Goal: Task Accomplishment & Management: Complete application form

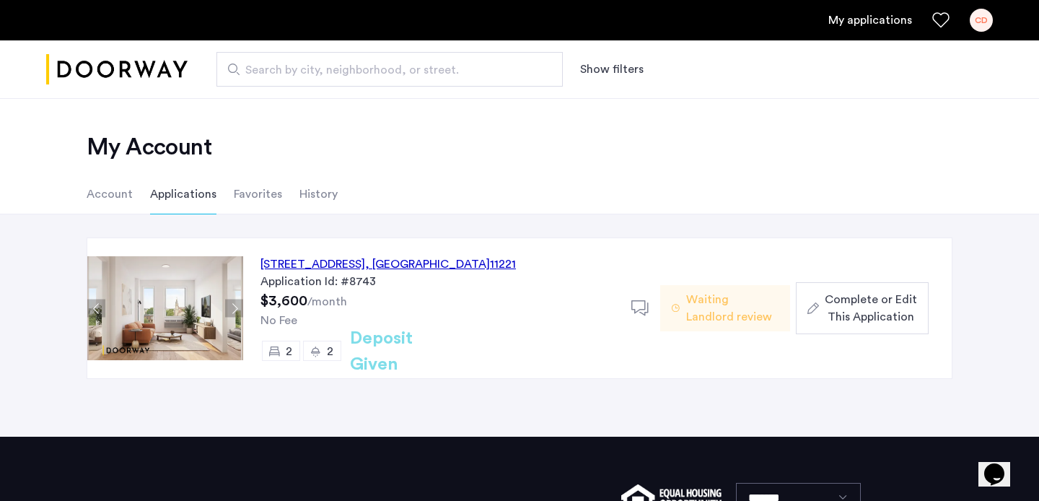
click at [180, 270] on img at bounding box center [165, 308] width 156 height 104
click at [233, 305] on button "Next apartment" at bounding box center [234, 308] width 18 height 18
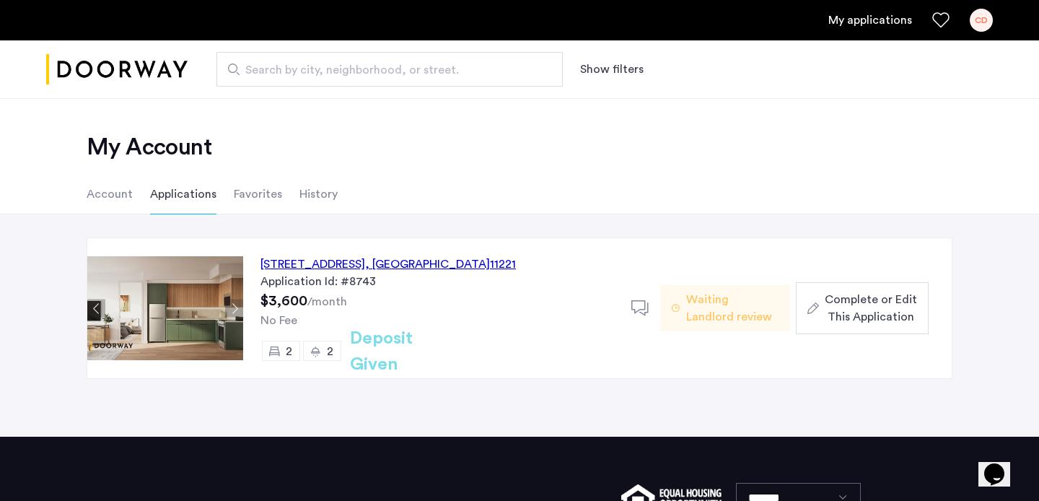
click at [233, 305] on button "Next apartment" at bounding box center [234, 308] width 18 height 18
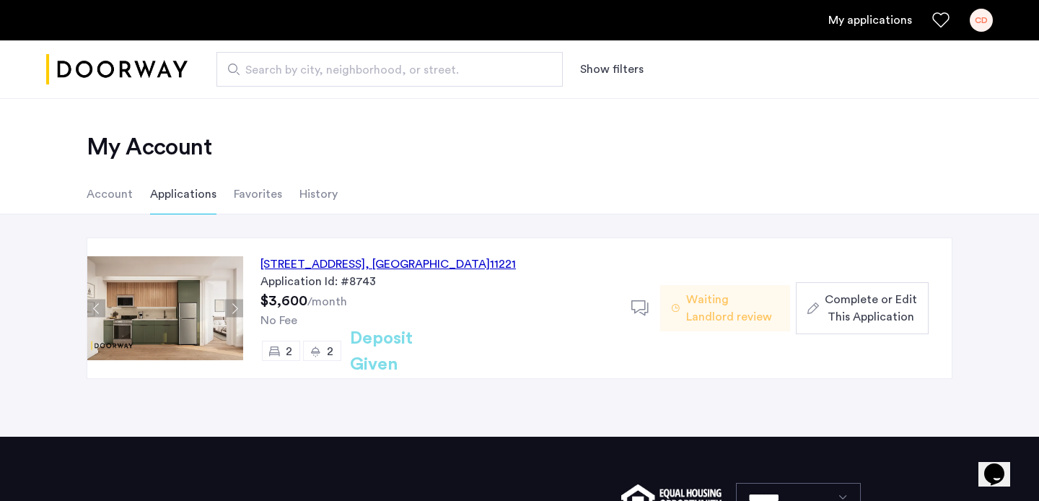
click at [876, 297] on span "Complete or Edit This Application" at bounding box center [870, 308] width 92 height 35
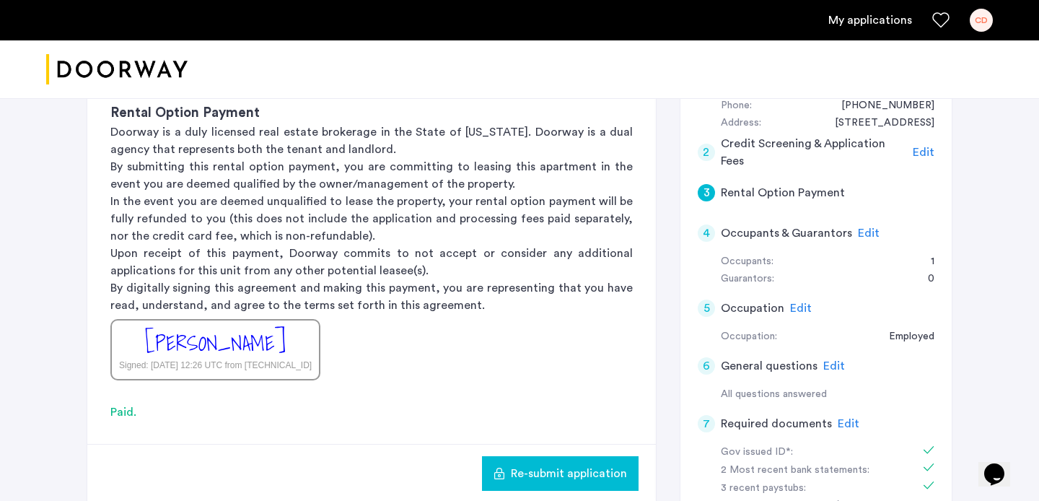
scroll to position [209, 0]
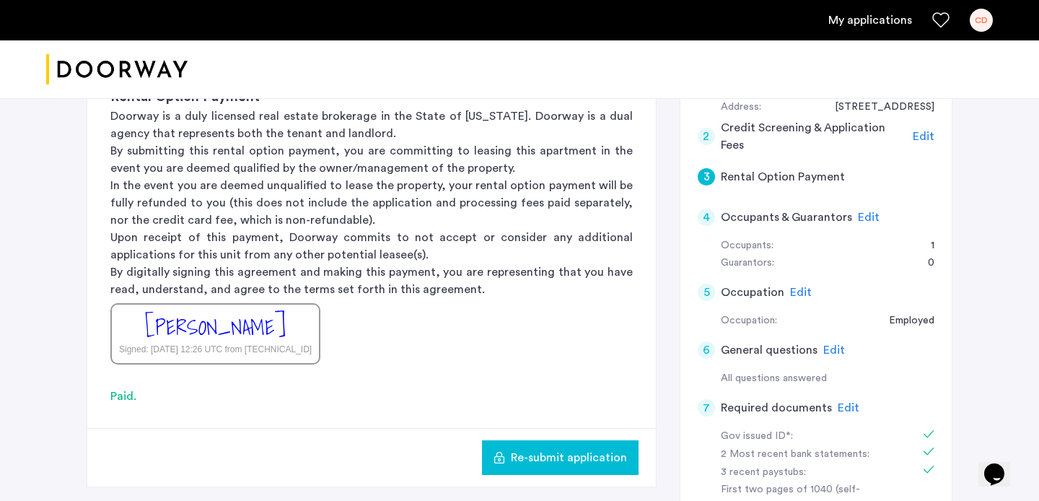
click at [753, 174] on h5 "Rental Option Payment" at bounding box center [783, 176] width 124 height 17
click at [752, 135] on h5 "Credit Screening & Application Fees" at bounding box center [814, 136] width 187 height 35
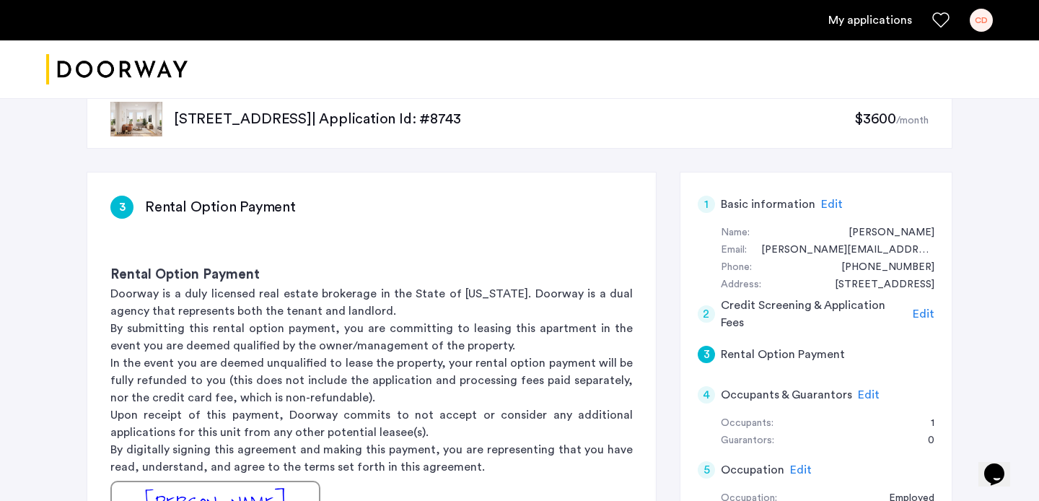
scroll to position [0, 0]
